Goal: Task Accomplishment & Management: Use online tool/utility

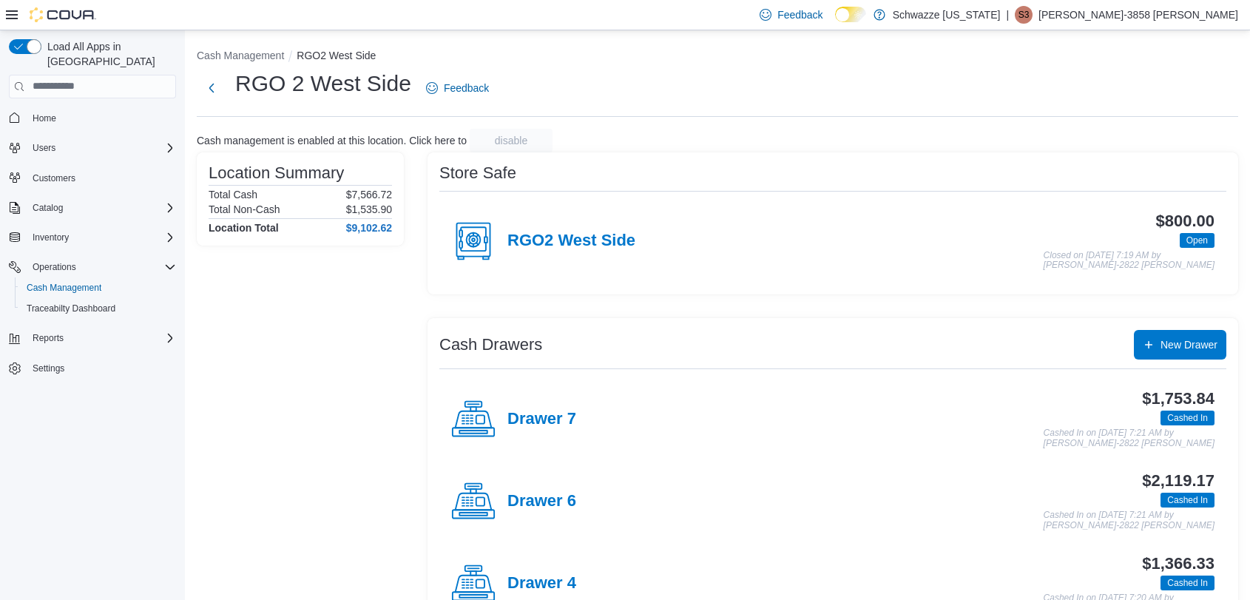
scroll to position [266, 0]
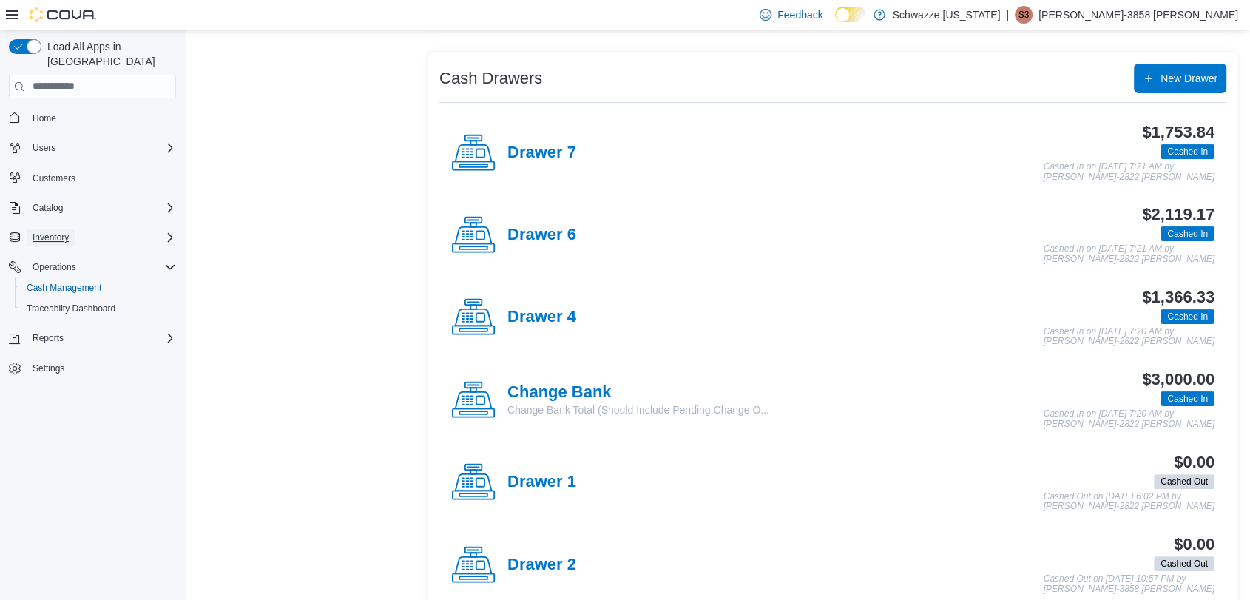
click at [45, 231] on span "Inventory" at bounding box center [51, 237] width 36 height 12
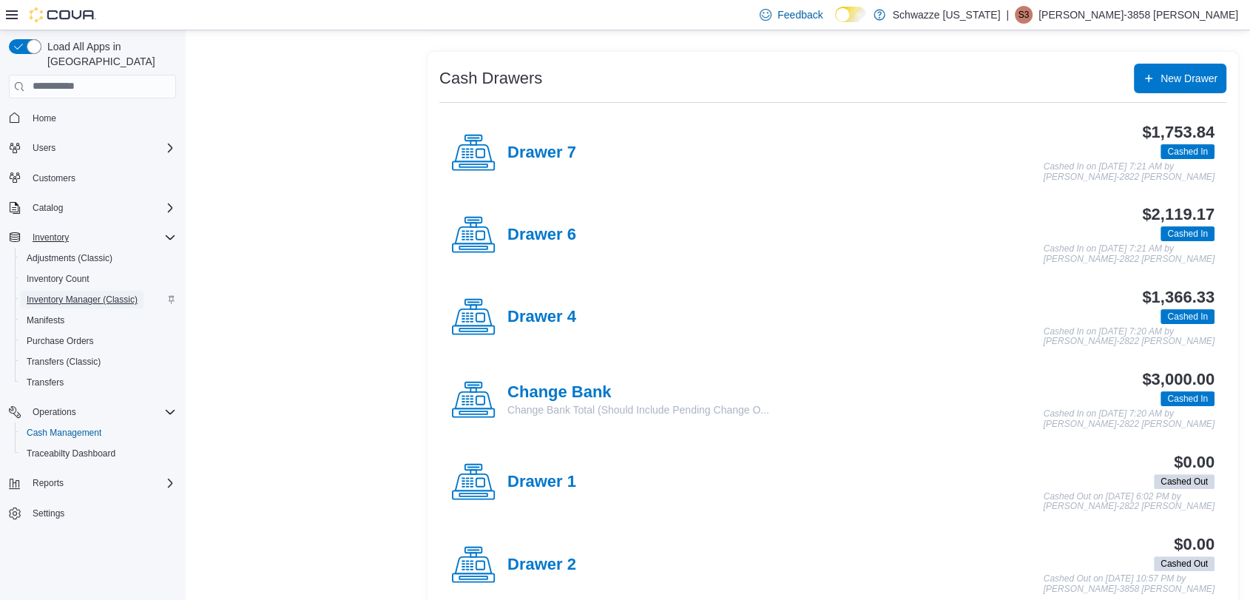
click at [79, 294] on span "Inventory Manager (Classic)" at bounding box center [82, 300] width 111 height 12
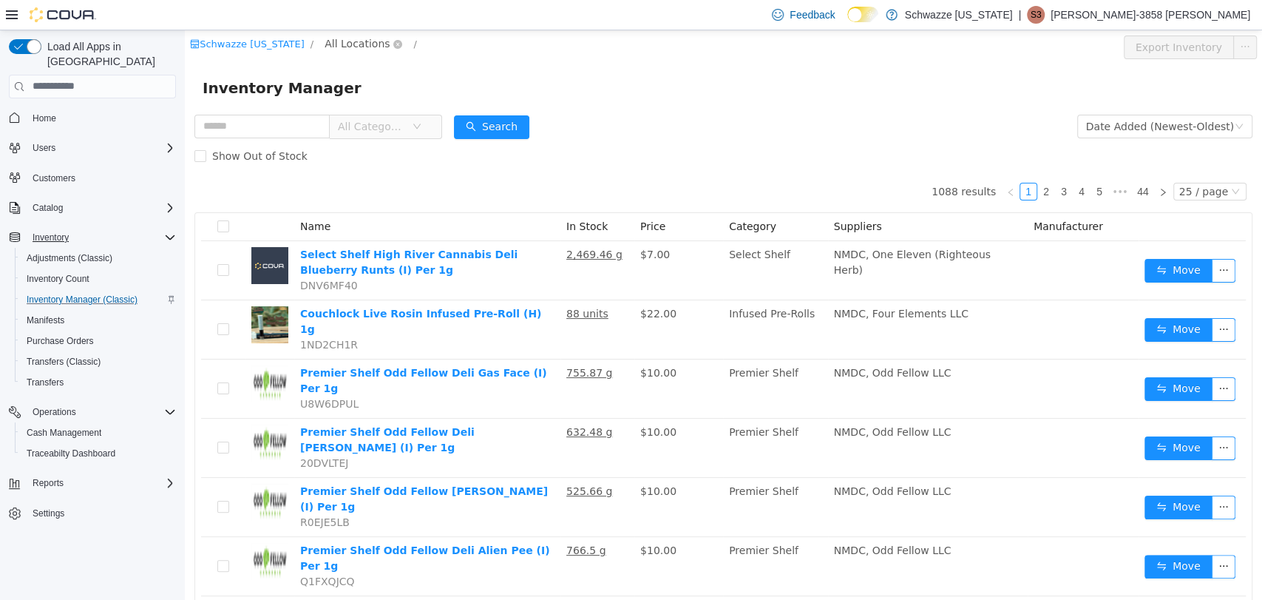
click at [349, 47] on span "All Locations" at bounding box center [357, 43] width 65 height 16
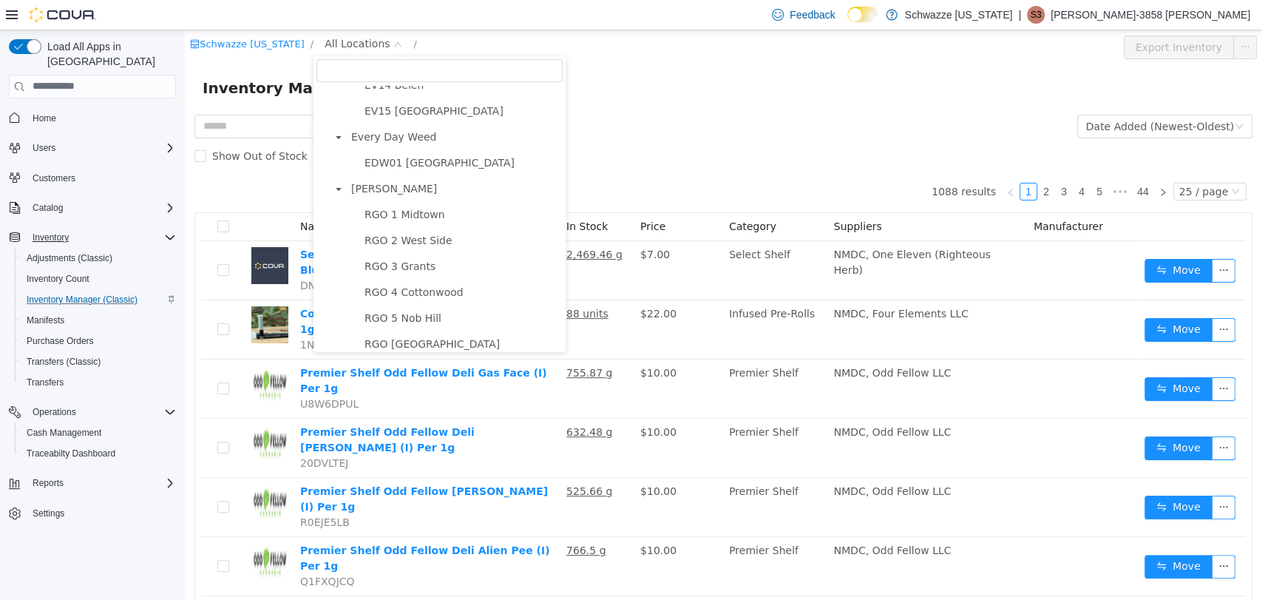
scroll to position [359, 0]
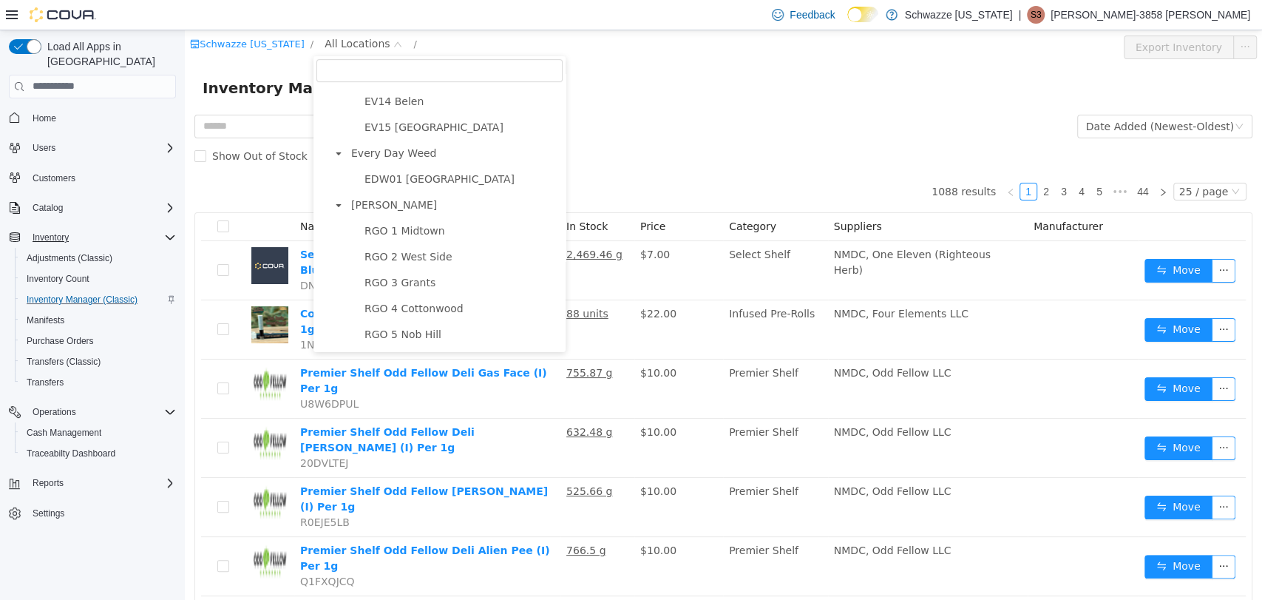
click at [413, 249] on ul "RGO 1 Midtown RGO 2 West Side RGO 3 Grants RGO 4 Cottonwood RGO 5 Nob Hill RGO …" at bounding box center [446, 501] width 233 height 563
click at [412, 257] on span "RGO 2 West Side" at bounding box center [409, 256] width 88 height 12
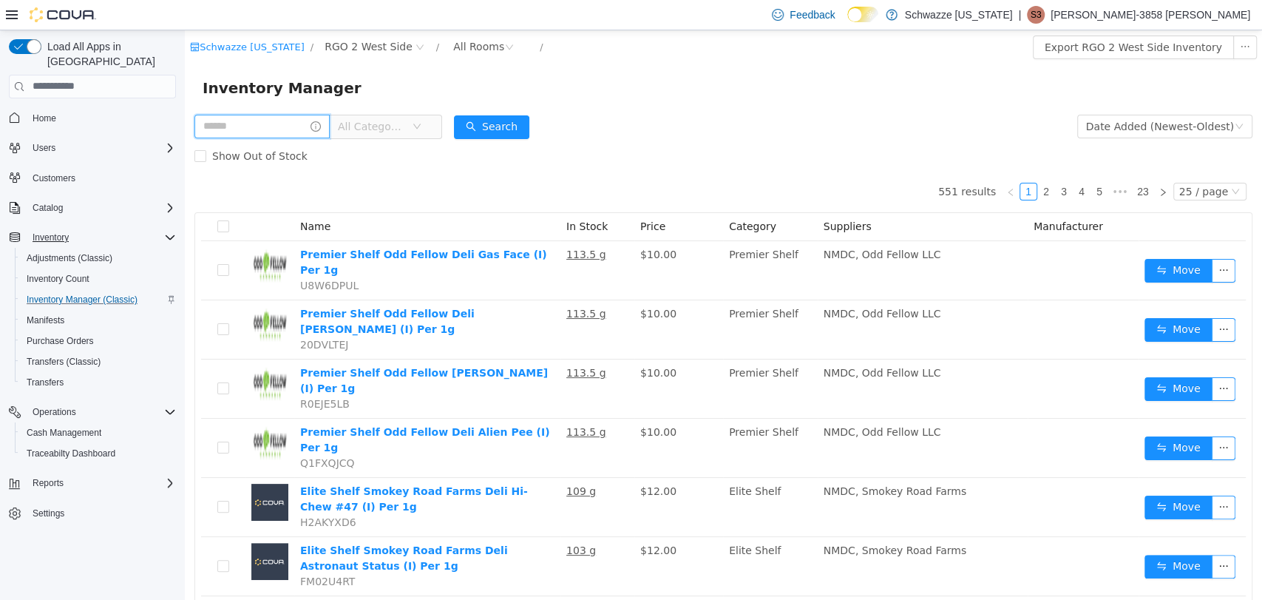
click at [280, 132] on input "text" at bounding box center [261, 126] width 135 height 24
type input "*********"
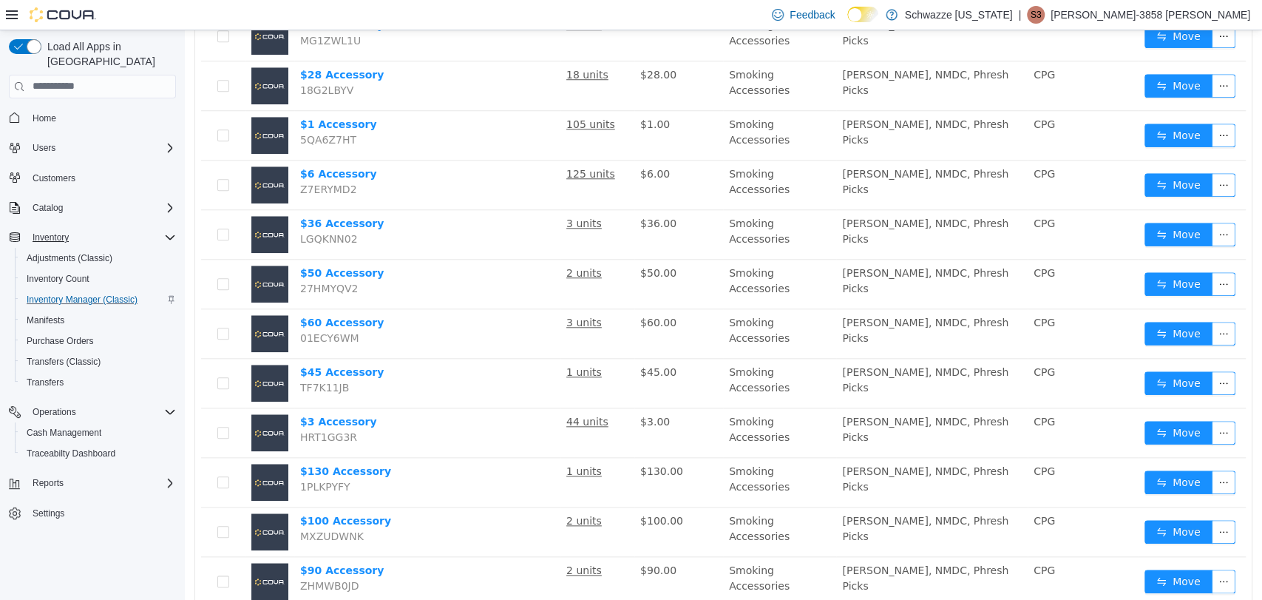
scroll to position [920, 0]
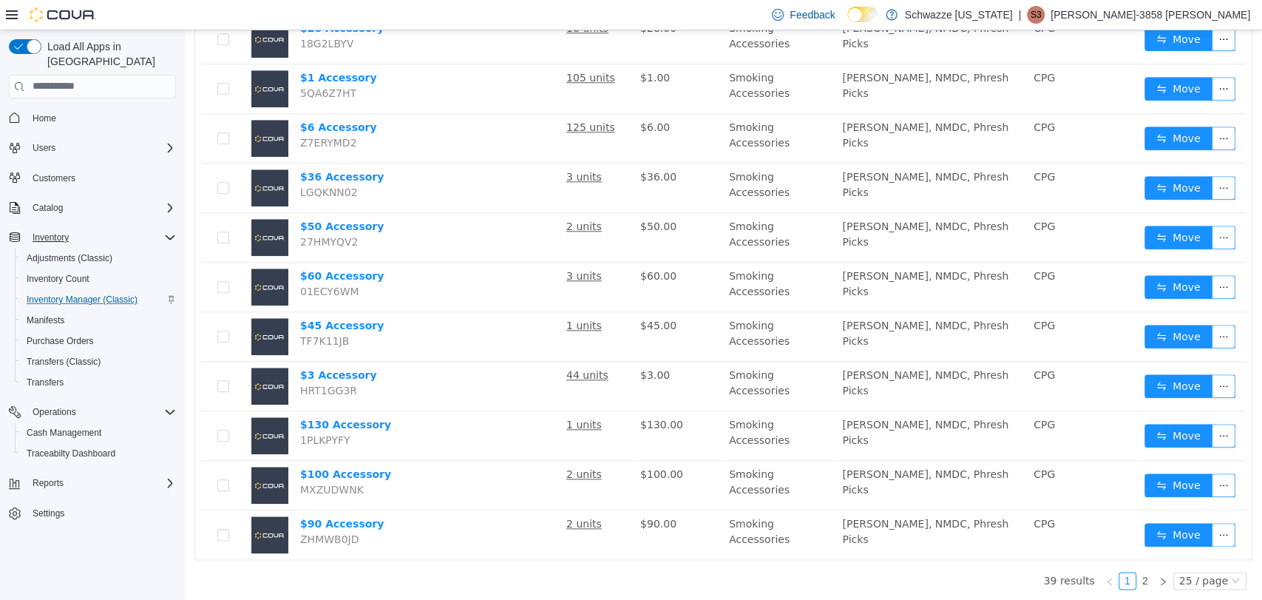
click at [1194, 574] on div "25 / page" at bounding box center [1203, 580] width 49 height 16
click at [1193, 558] on li "50 / page" at bounding box center [1202, 555] width 72 height 24
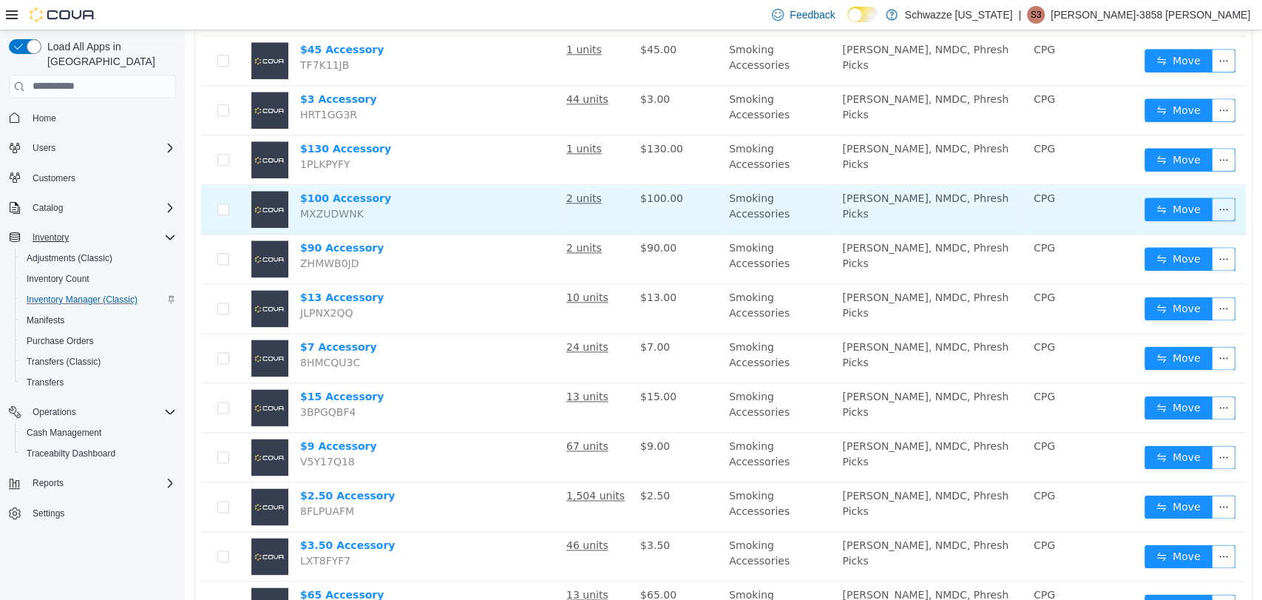
scroll to position [1222, 0]
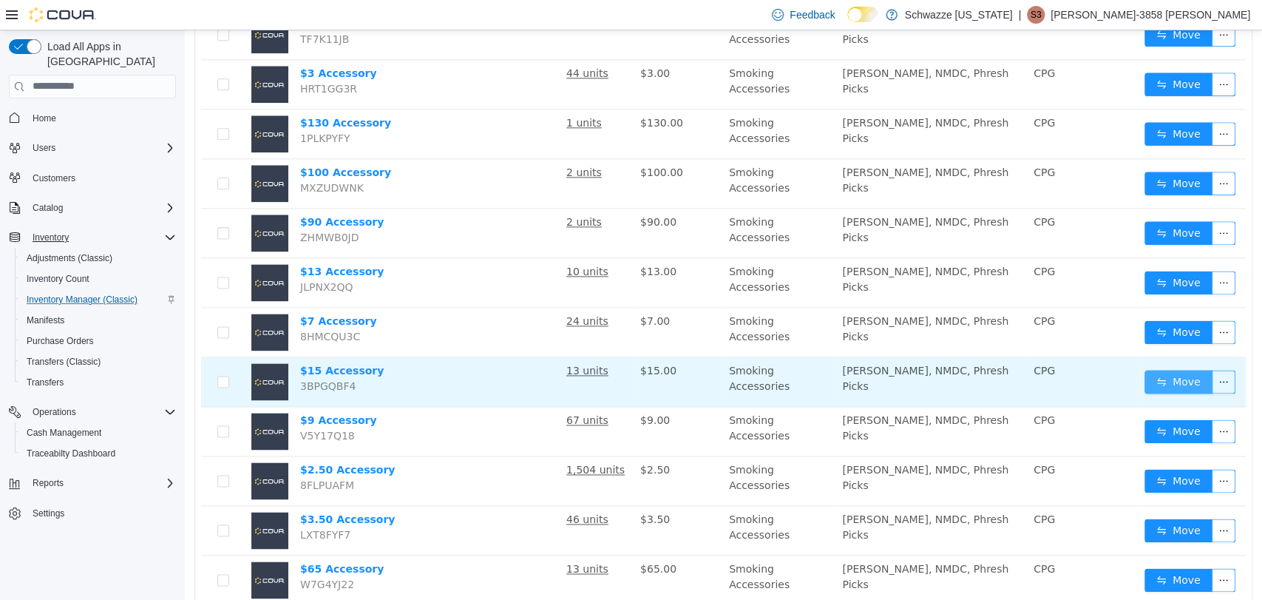
click at [1178, 386] on button "Move" at bounding box center [1179, 381] width 68 height 24
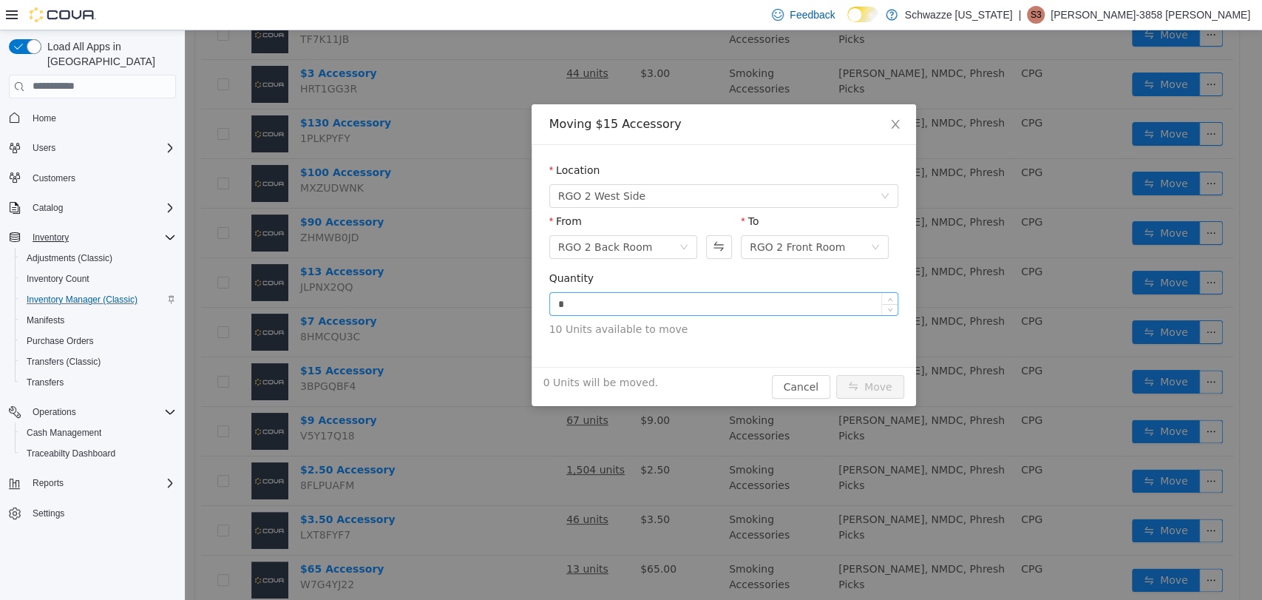
click at [625, 299] on input "*" at bounding box center [724, 303] width 348 height 22
type input "**"
click at [877, 393] on button "Move" at bounding box center [870, 386] width 68 height 24
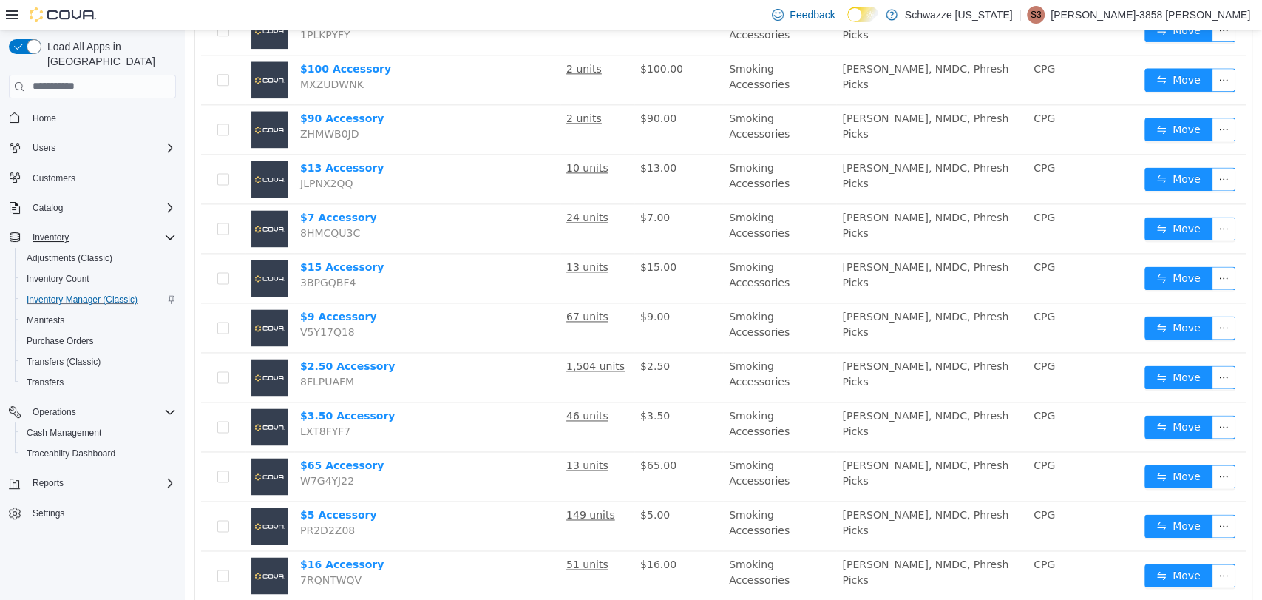
scroll to position [1319, 0]
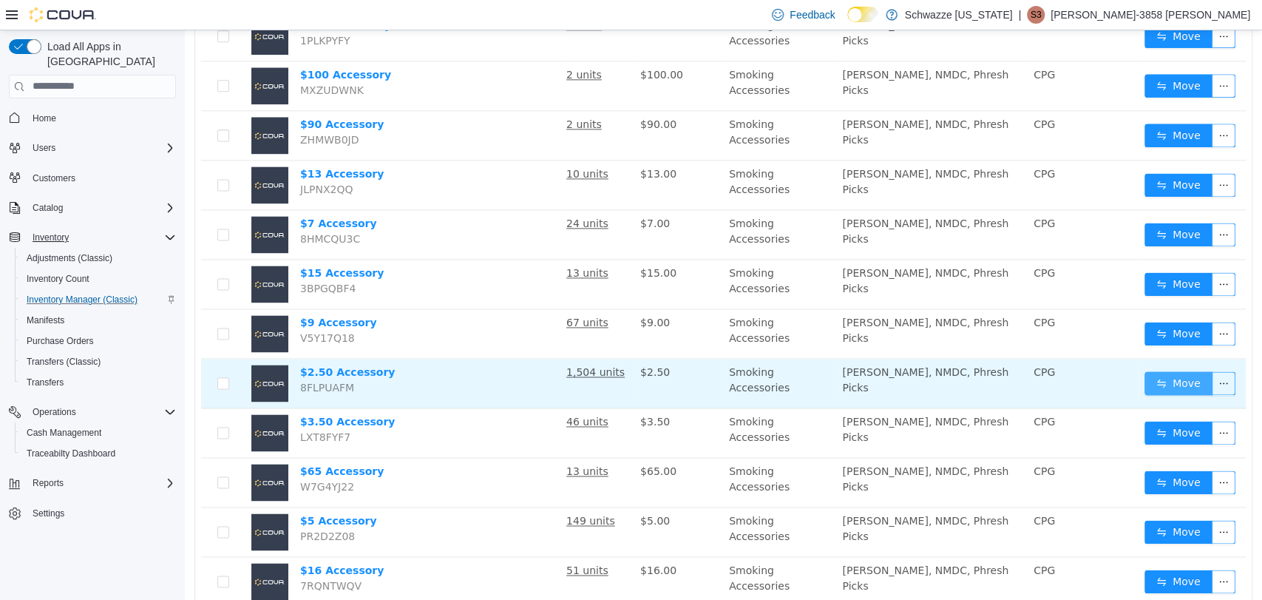
click at [1157, 375] on button "Move" at bounding box center [1179, 382] width 68 height 24
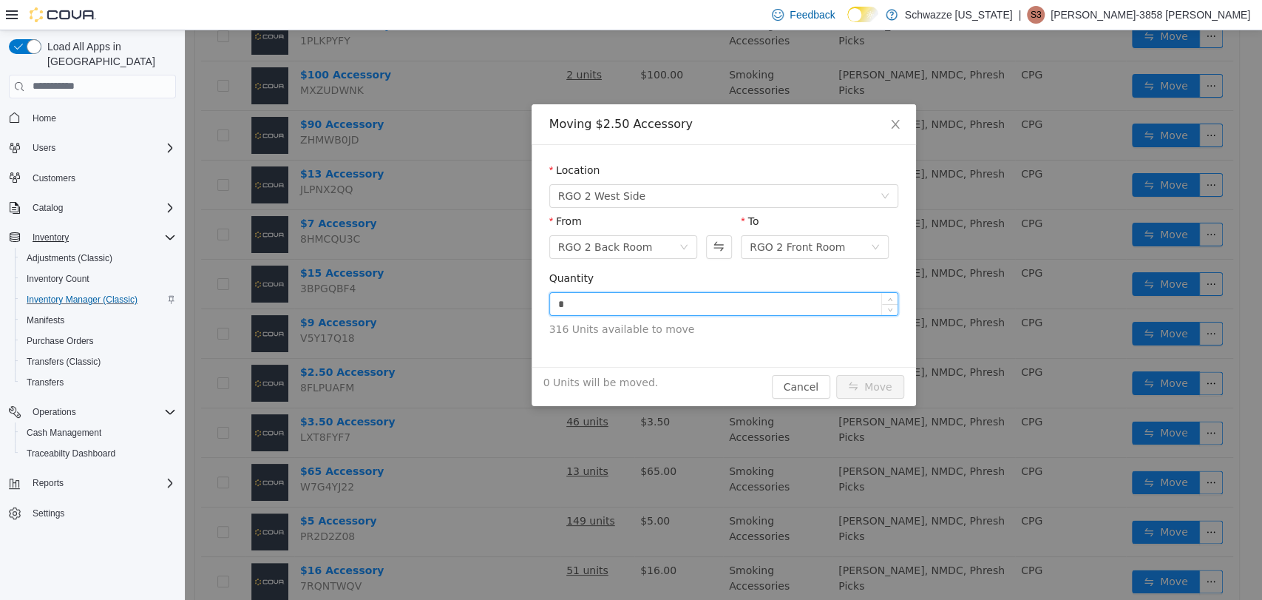
click at [739, 308] on input "*" at bounding box center [724, 303] width 348 height 22
type input "***"
click at [836, 374] on button "Move" at bounding box center [870, 386] width 68 height 24
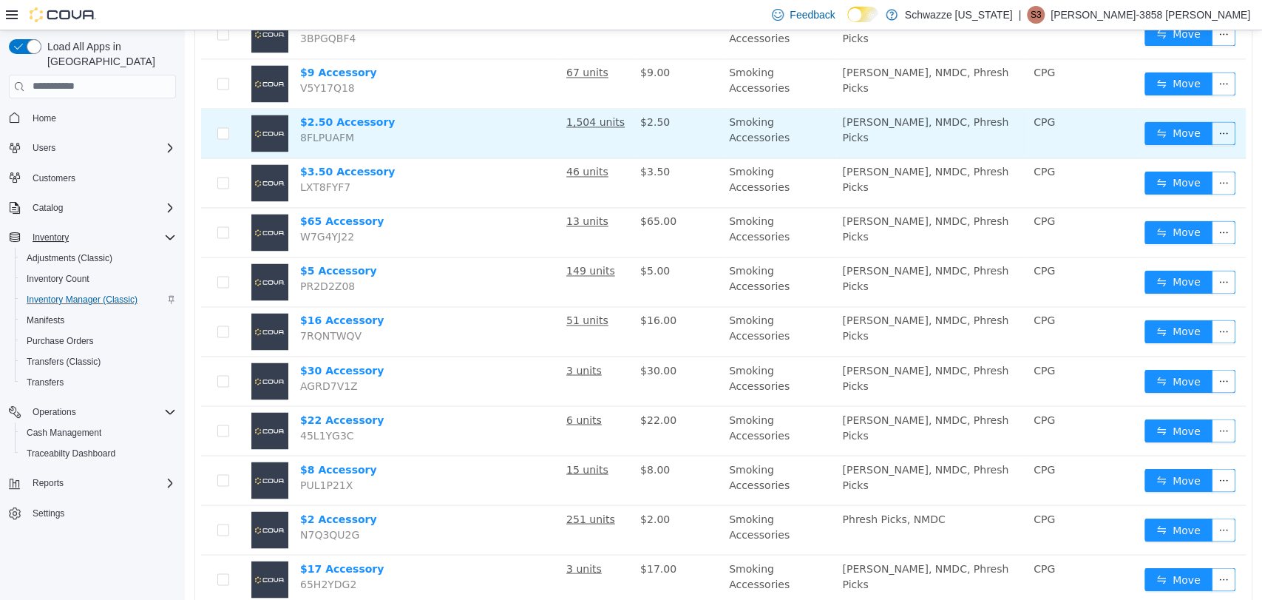
scroll to position [1613, 0]
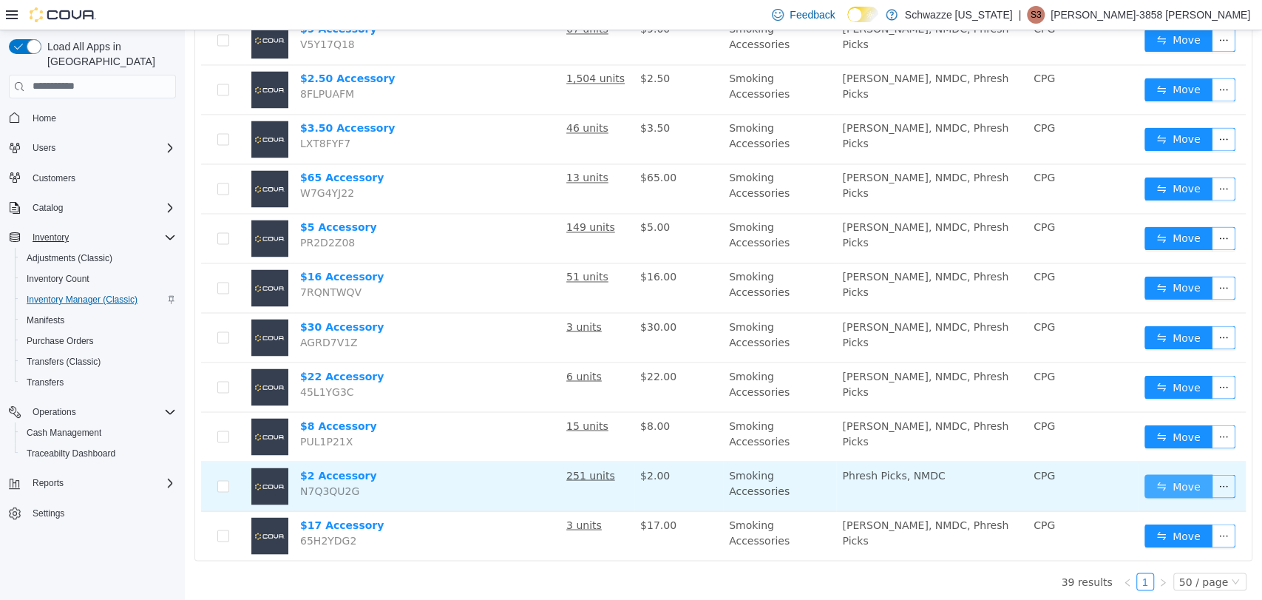
click at [1151, 477] on button "Move" at bounding box center [1179, 485] width 68 height 24
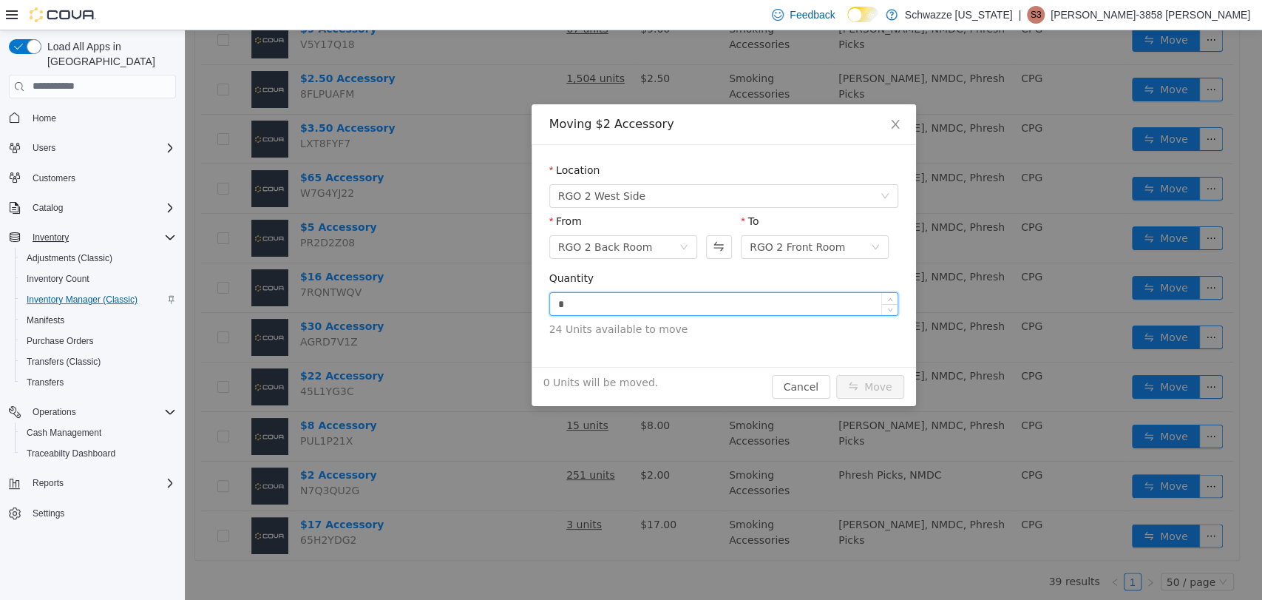
click at [665, 297] on input "*" at bounding box center [724, 303] width 348 height 22
type input "**"
click at [855, 376] on button "Move" at bounding box center [870, 386] width 68 height 24
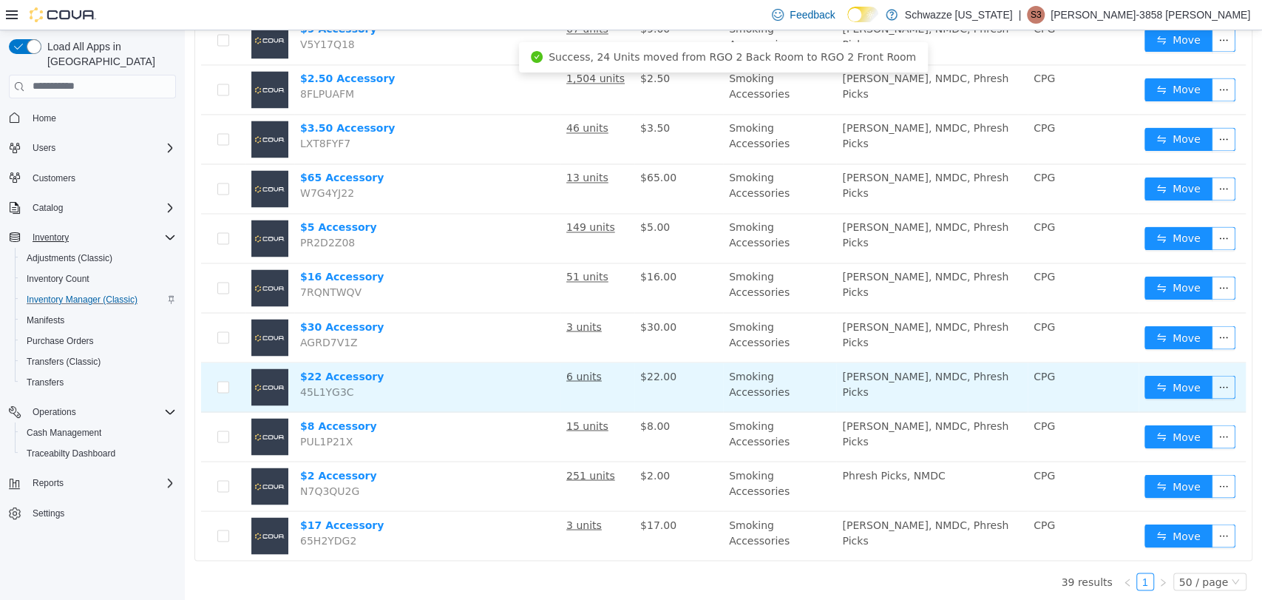
click at [691, 362] on td "$22.00" at bounding box center [678, 387] width 89 height 50
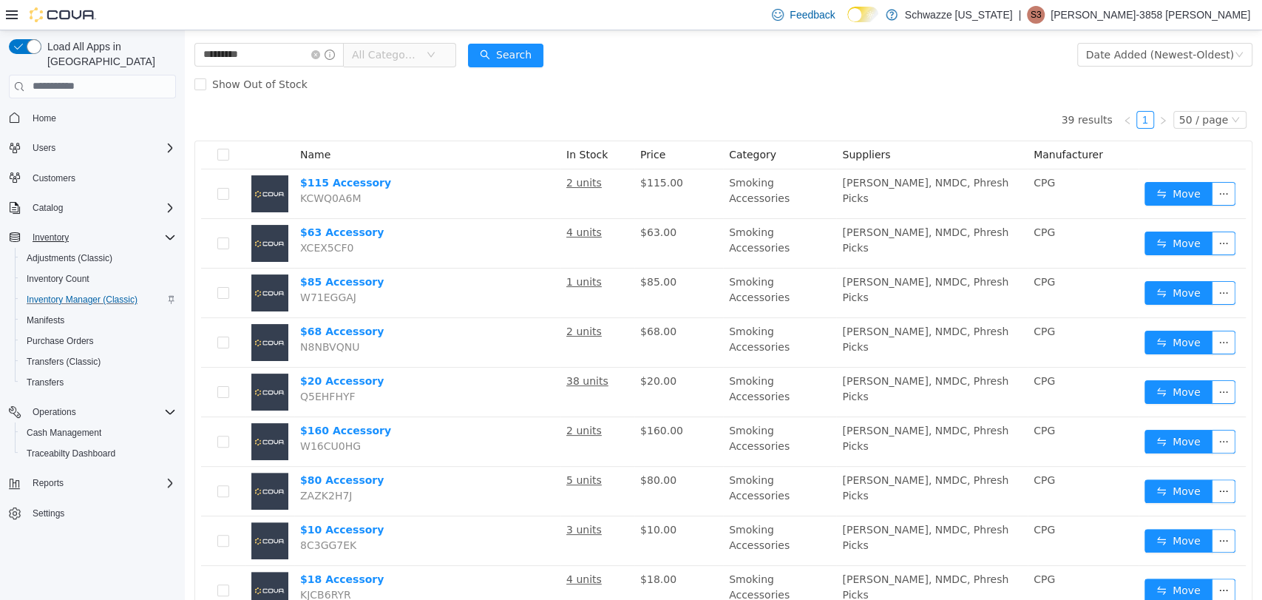
scroll to position [71, 0]
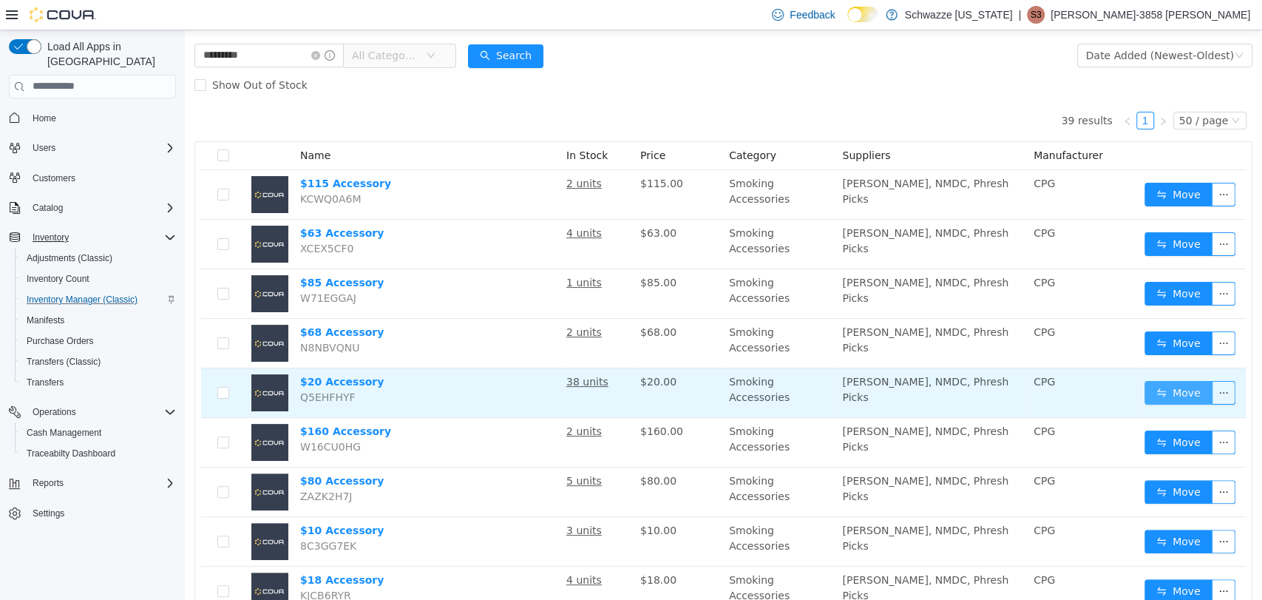
click at [1158, 394] on button "Move" at bounding box center [1179, 392] width 68 height 24
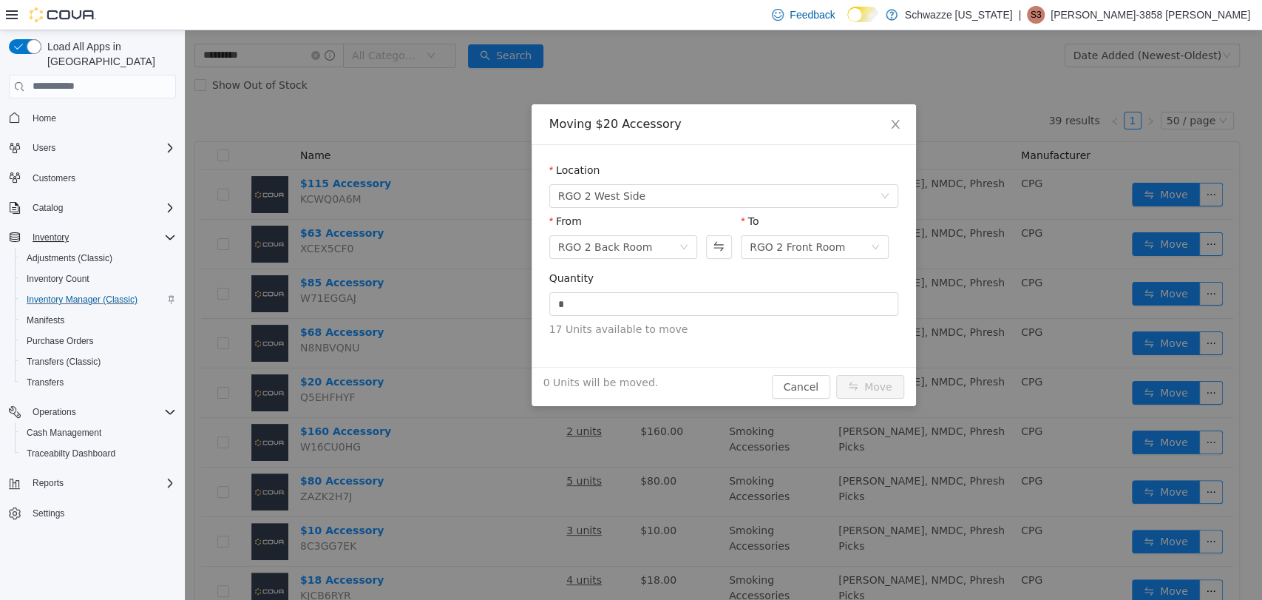
click div "Quantity *"
click at [685, 302] on input "*" at bounding box center [724, 303] width 348 height 22
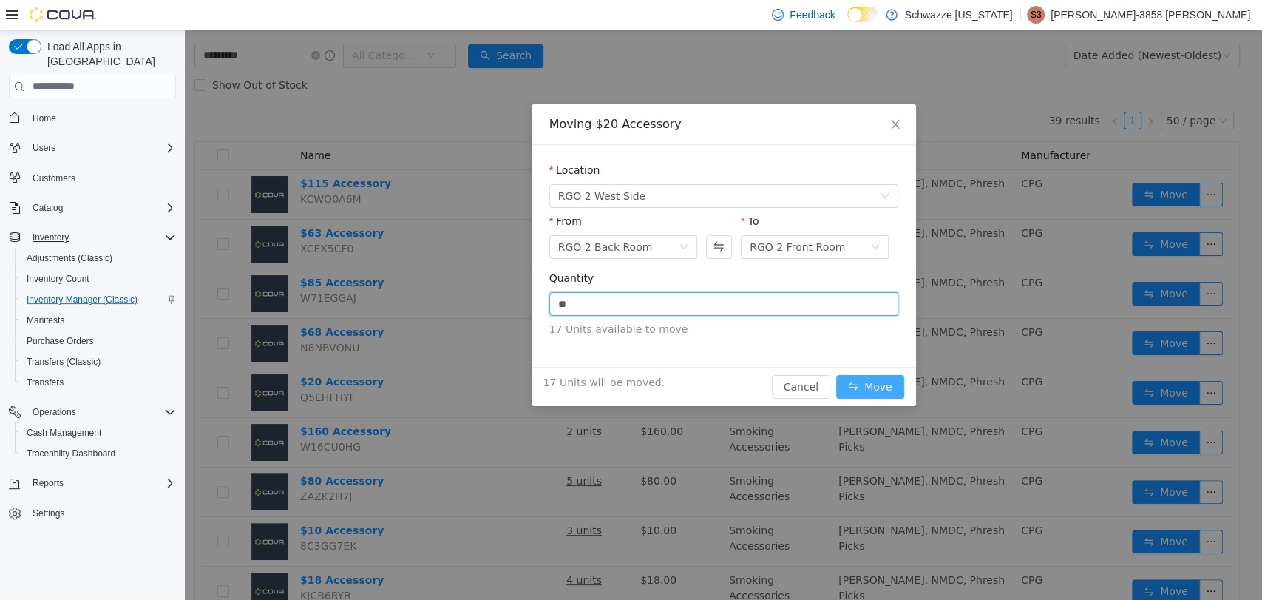
type input "**"
click at [863, 382] on button "Move" at bounding box center [870, 386] width 68 height 24
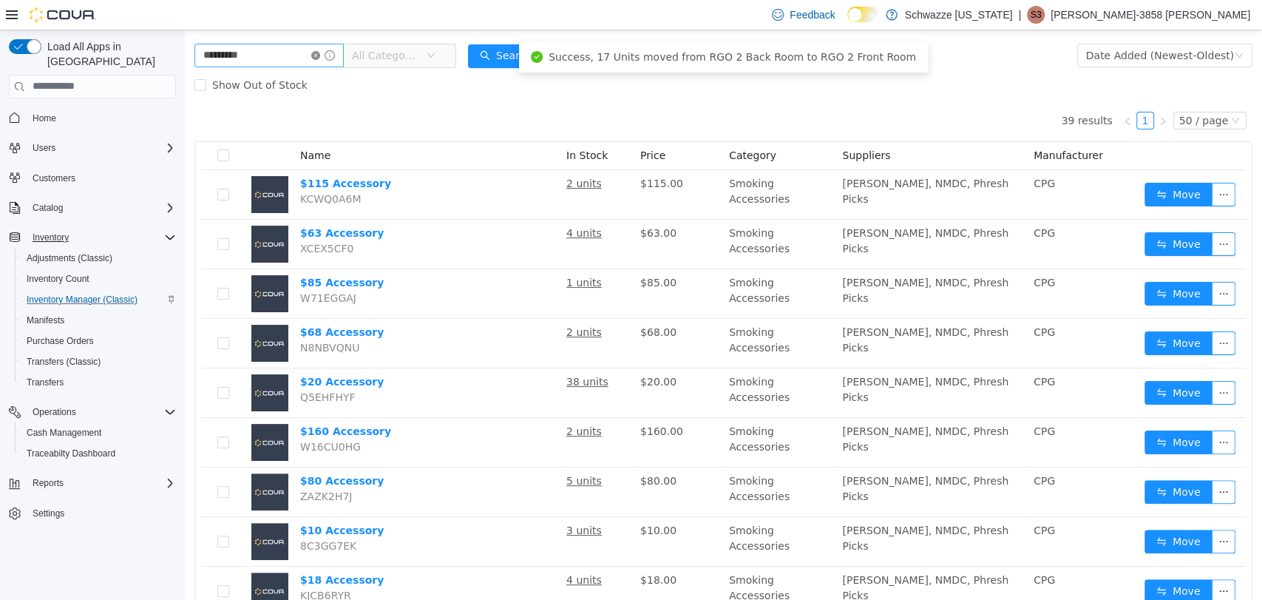
click at [320, 51] on icon "icon: close-circle" at bounding box center [315, 54] width 9 height 9
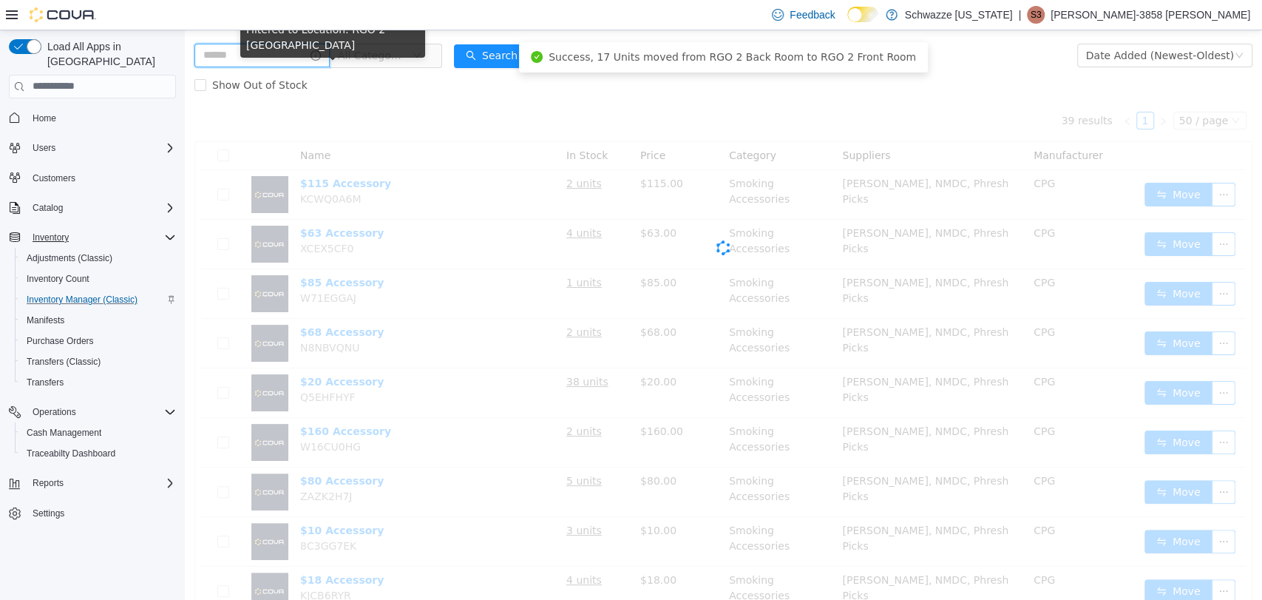
click at [290, 55] on input "text" at bounding box center [261, 55] width 135 height 24
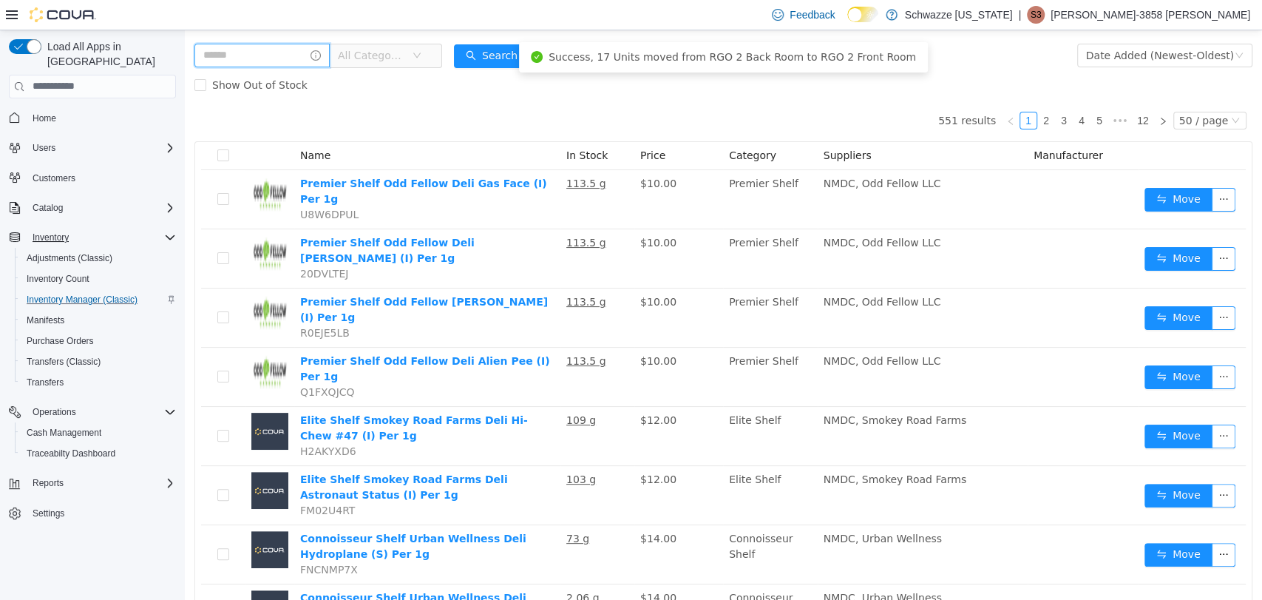
click at [290, 55] on input "text" at bounding box center [261, 55] width 135 height 24
